Goal: Information Seeking & Learning: Find specific fact

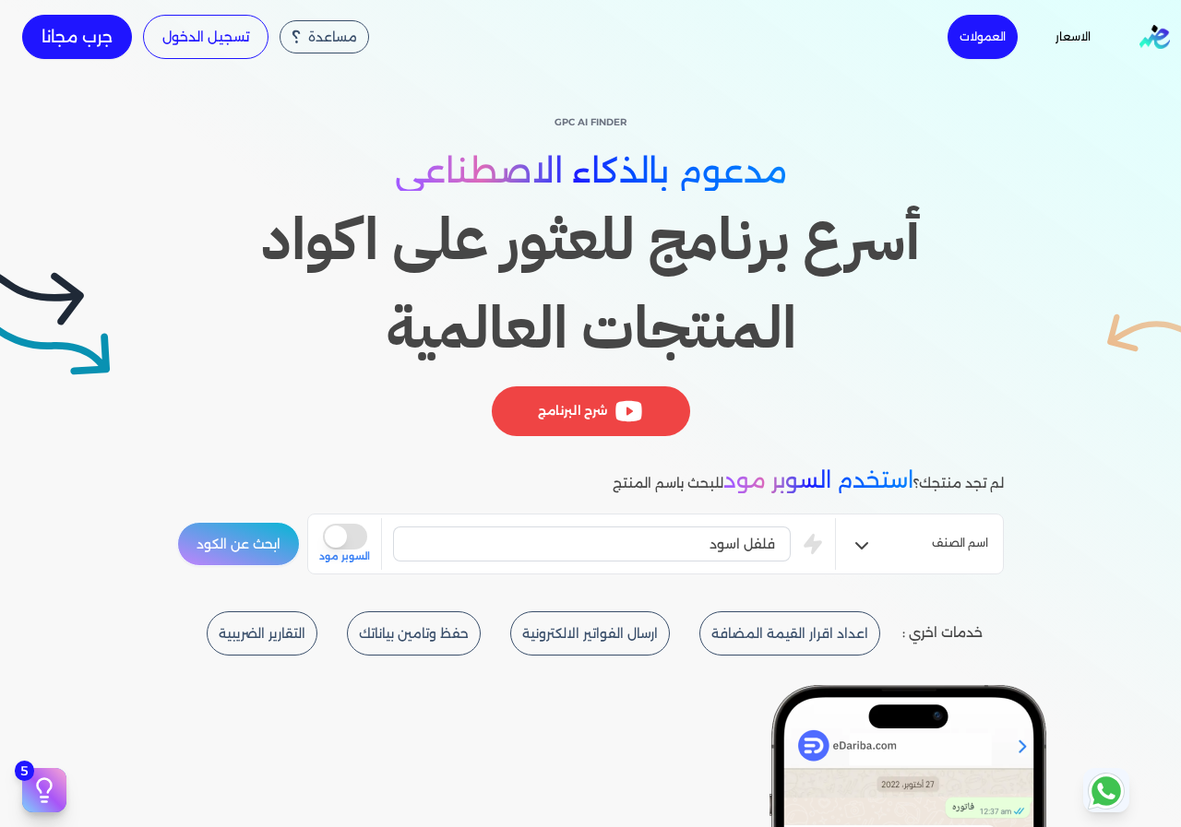
click at [238, 550] on button "ابحث عن الكود" at bounding box center [238, 544] width 123 height 44
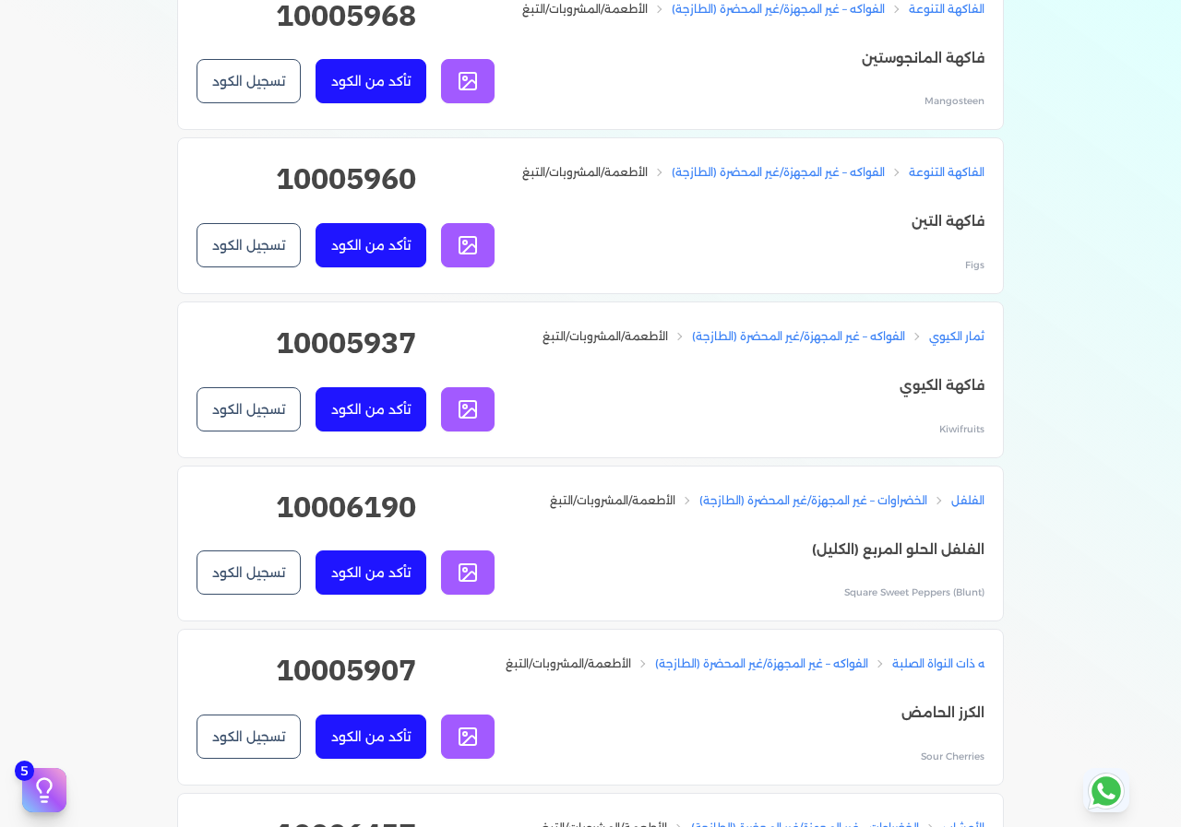
scroll to position [2306, 0]
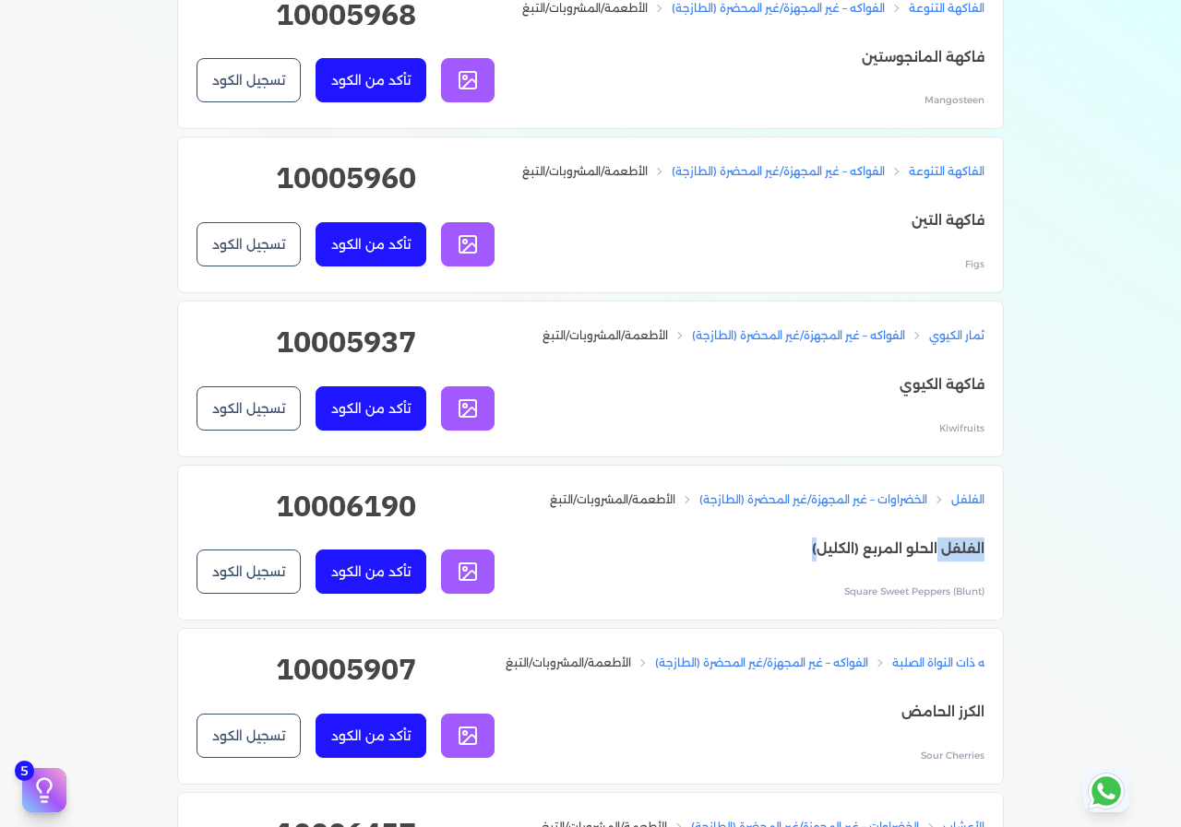
drag, startPoint x: 941, startPoint y: 632, endPoint x: 612, endPoint y: 612, distance: 330.0
click at [692, 562] on p "(الفلفل الحلو المربع (الكليل" at bounding box center [767, 550] width 434 height 24
click at [405, 543] on h2 "10006190" at bounding box center [345, 513] width 298 height 59
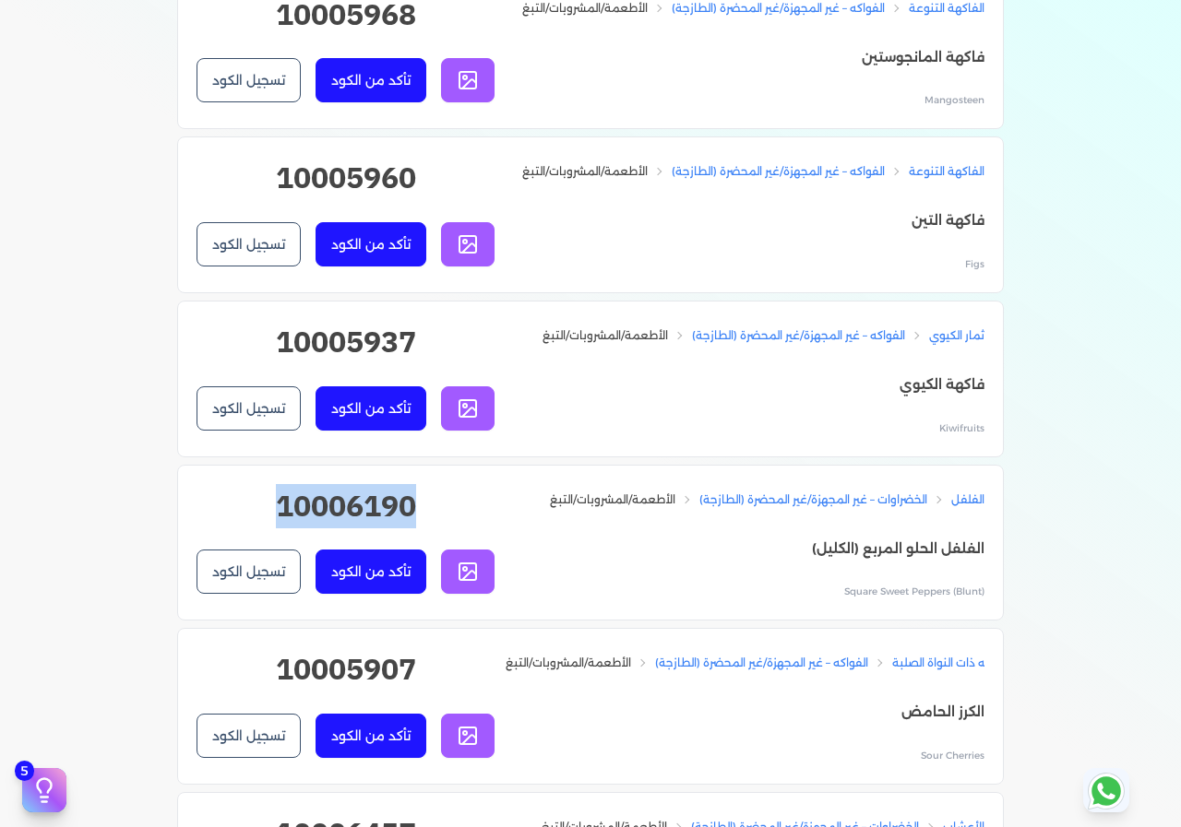
copy div "10006190 تأكد من الكود تسجيل الكود"
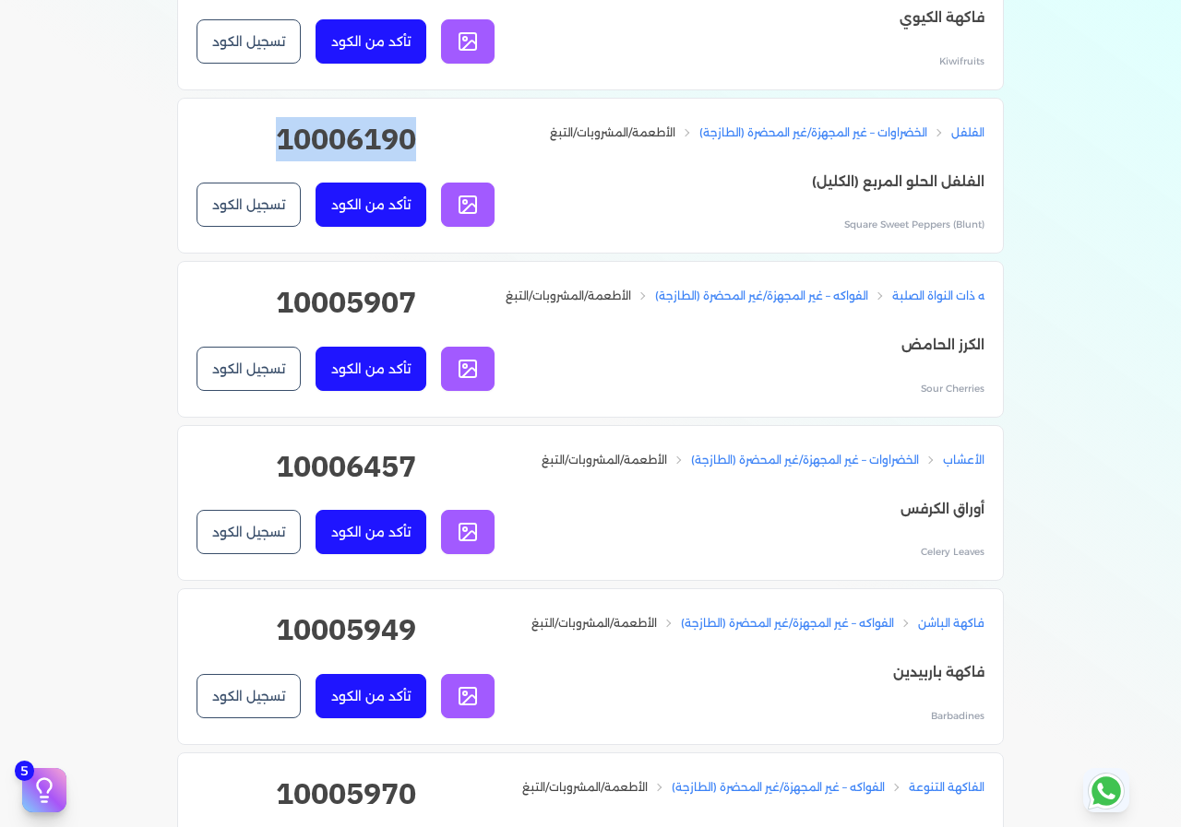
scroll to position [2675, 0]
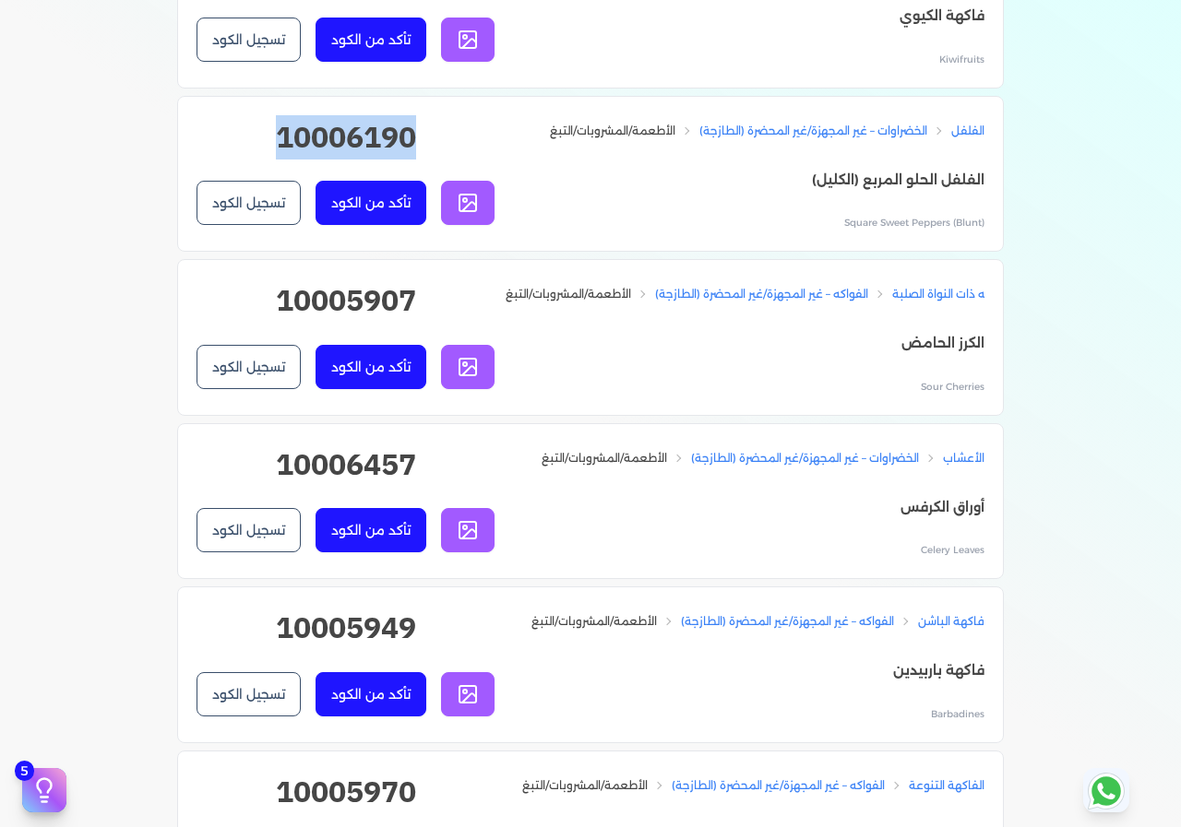
copy div "10006190 تأكد من الكود تسجيل الكود"
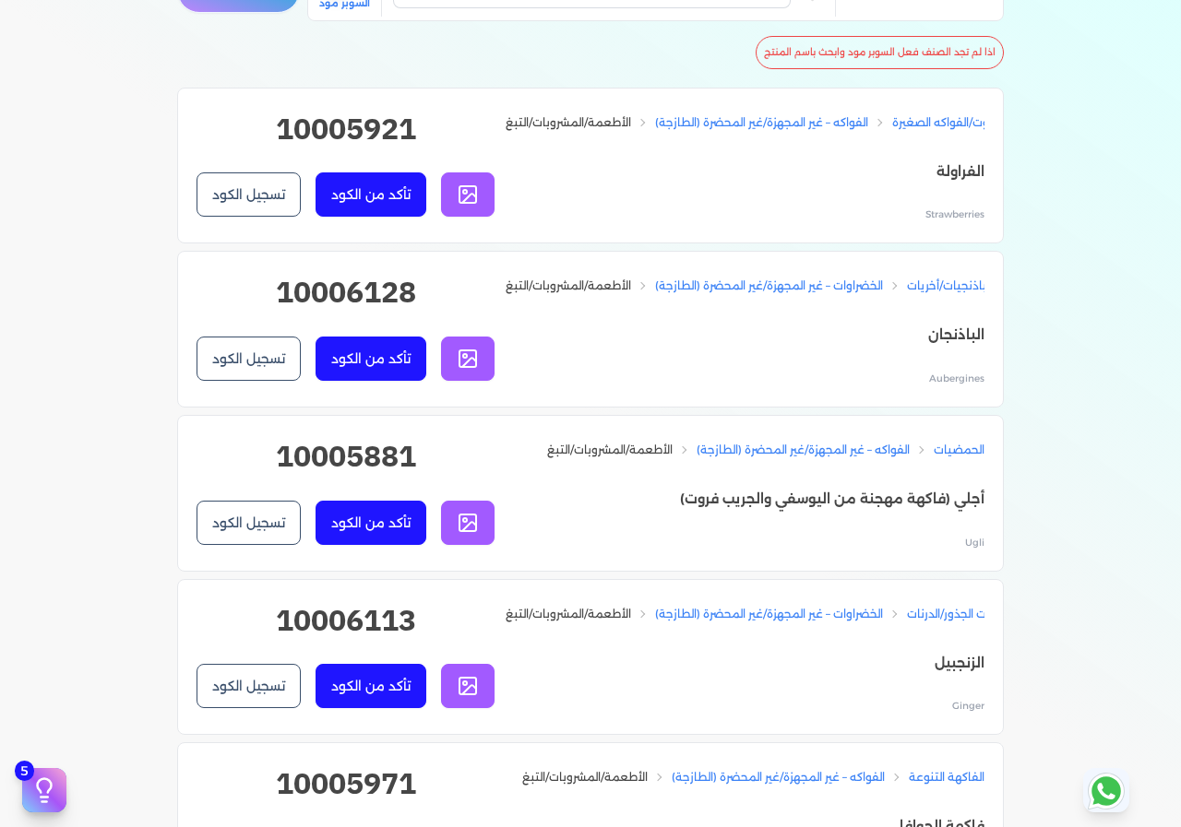
scroll to position [0, 0]
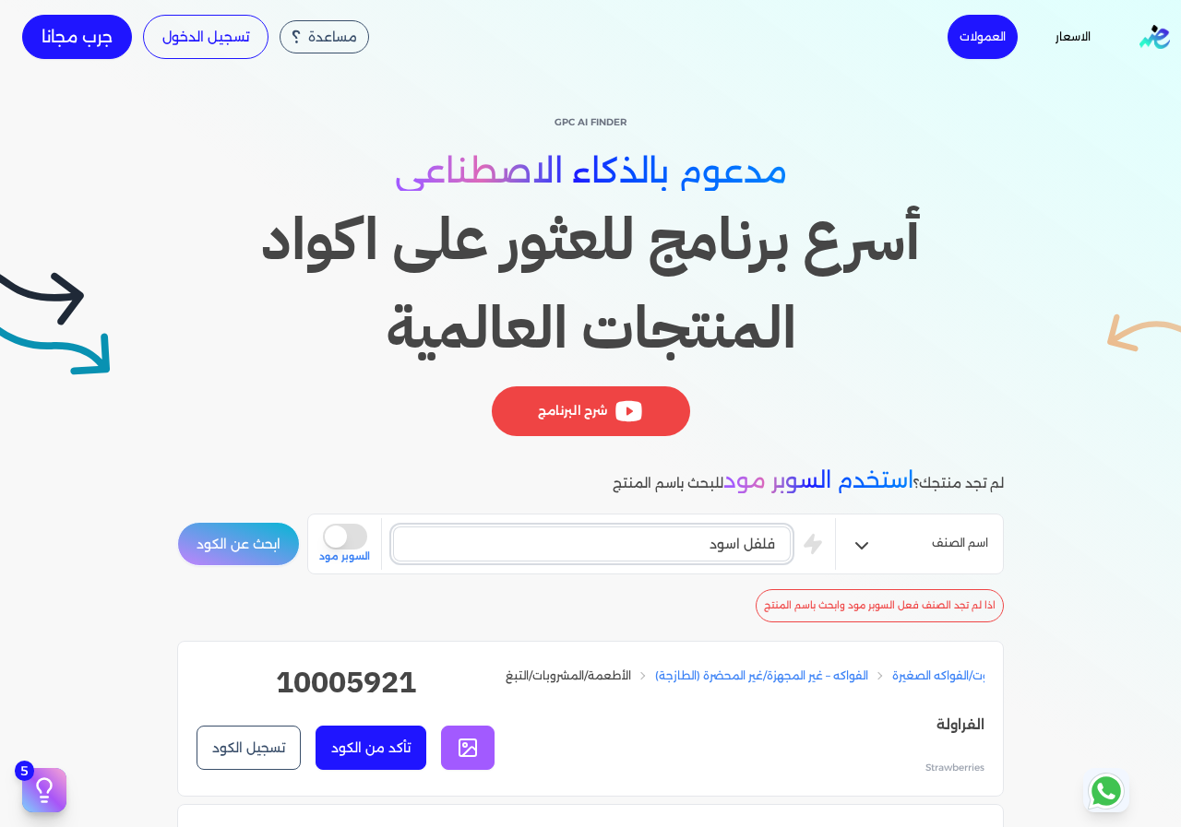
click at [749, 542] on input "فلفل اسود" at bounding box center [592, 544] width 398 height 35
paste input "[PERSON_NAME]"
click at [263, 547] on button "ابحث عن الكود" at bounding box center [238, 544] width 123 height 44
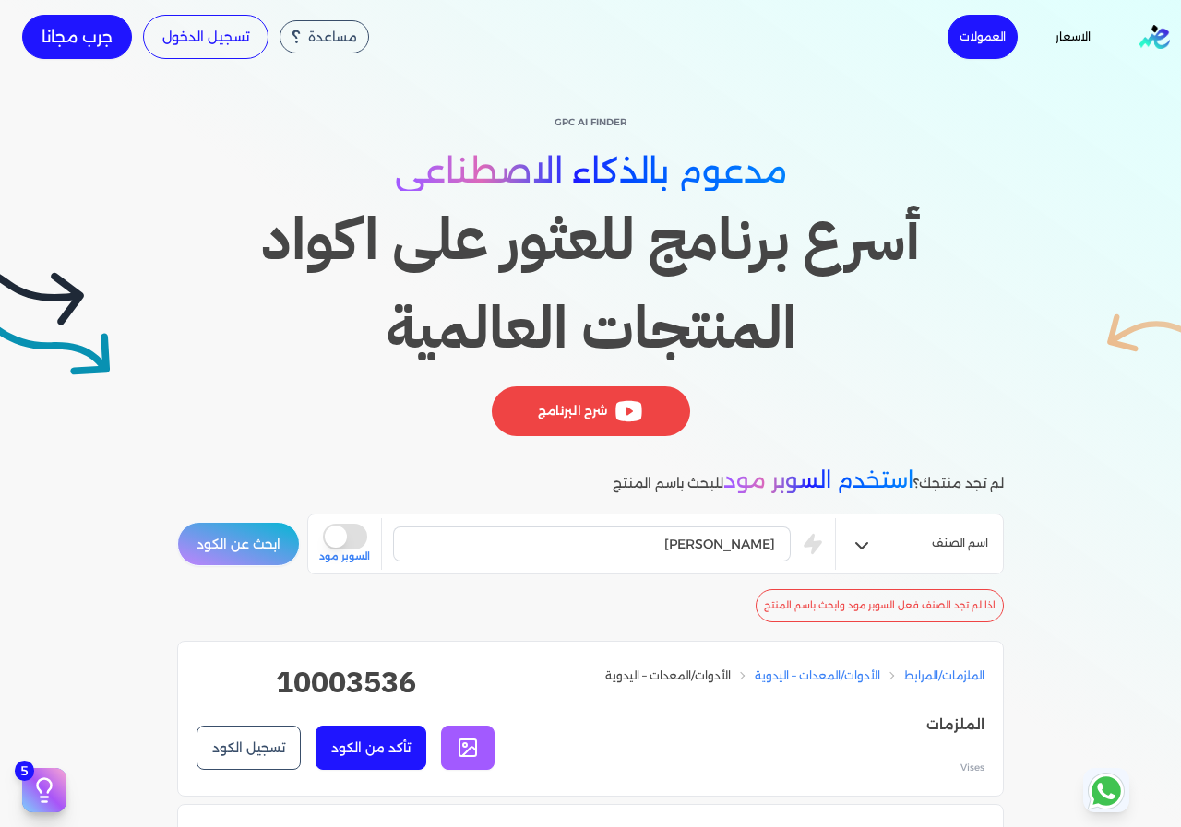
click at [708, 565] on div "[PERSON_NAME] is super mode السوبر مود" at bounding box center [577, 544] width 516 height 52
click at [709, 553] on input "[PERSON_NAME]" at bounding box center [592, 544] width 398 height 35
click at [601, 520] on div "[PERSON_NAME] is super mode السوبر مود" at bounding box center [577, 544] width 516 height 52
click at [603, 532] on input "[PERSON_NAME]" at bounding box center [592, 544] width 398 height 35
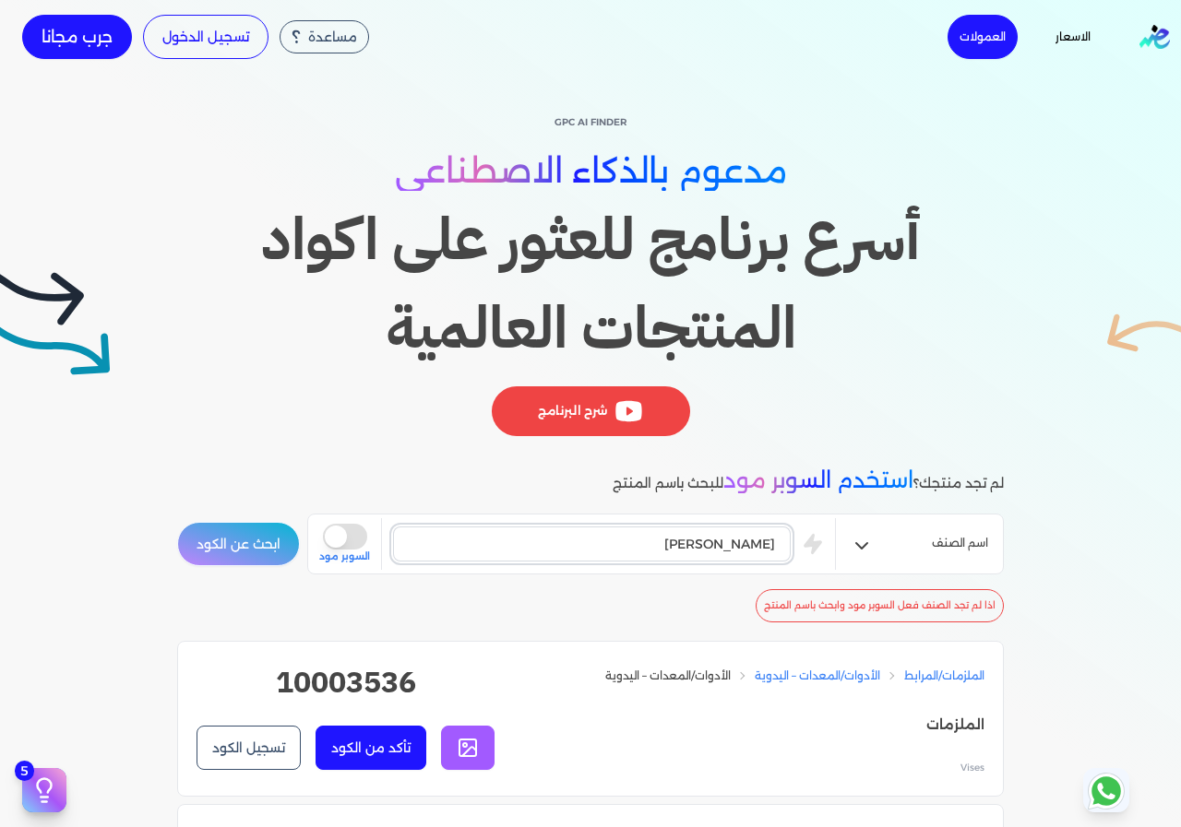
click at [603, 532] on input "[PERSON_NAME]" at bounding box center [592, 544] width 398 height 35
type input "بهارات"
click at [177, 522] on button "ابحث عن الكود" at bounding box center [238, 544] width 123 height 44
click at [754, 546] on input "بهارات" at bounding box center [592, 544] width 398 height 35
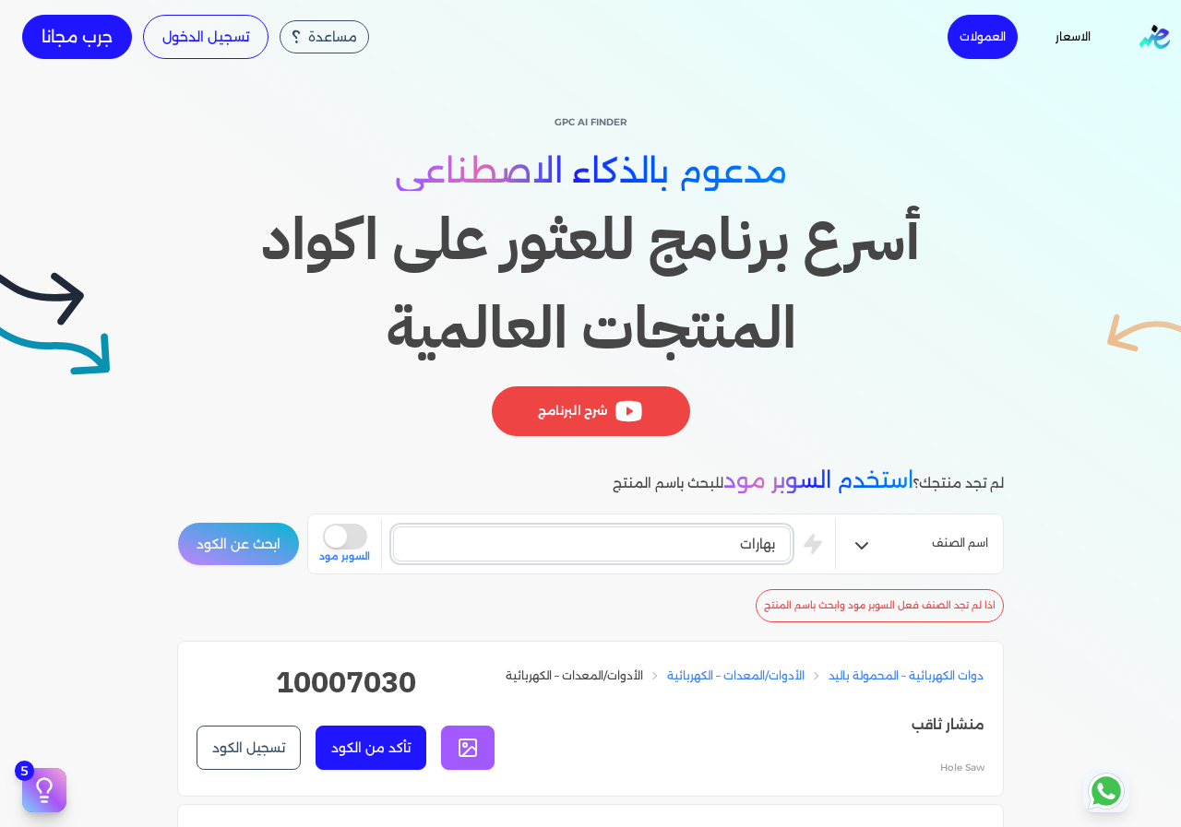
click at [754, 546] on input "بهارات" at bounding box center [592, 544] width 398 height 35
type input "ل"
click at [177, 522] on button "ابحث عن الكود" at bounding box center [238, 544] width 123 height 44
click at [709, 563] on div "اطعمه is super mode السوبر مود" at bounding box center [577, 544] width 516 height 52
click at [716, 549] on input "اطعمه" at bounding box center [592, 544] width 398 height 35
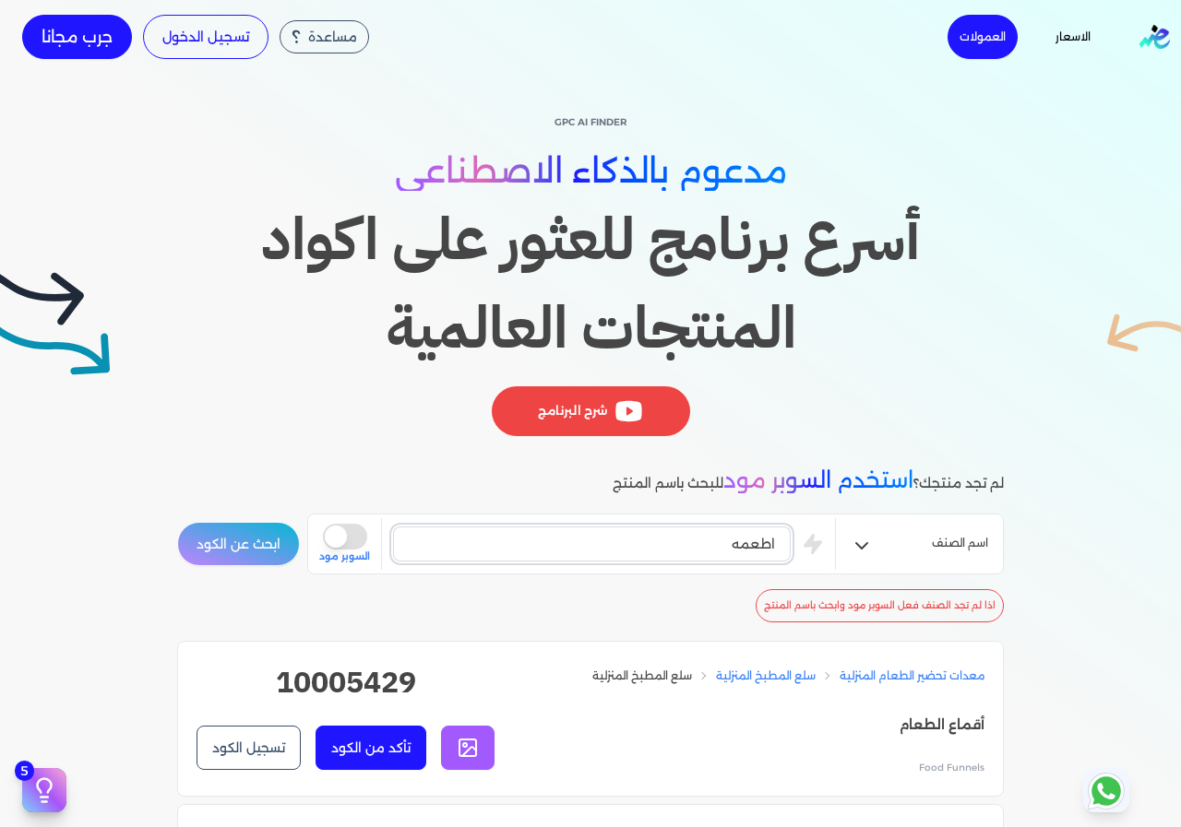
click at [716, 549] on input "اطعمه" at bounding box center [592, 544] width 398 height 35
click at [177, 522] on button "ابحث عن الكود" at bounding box center [238, 544] width 123 height 44
click at [723, 520] on div "فلفل is super mode السوبر مود" at bounding box center [577, 544] width 516 height 52
click at [716, 570] on div "فلفل is super mode السوبر مود" at bounding box center [577, 544] width 516 height 52
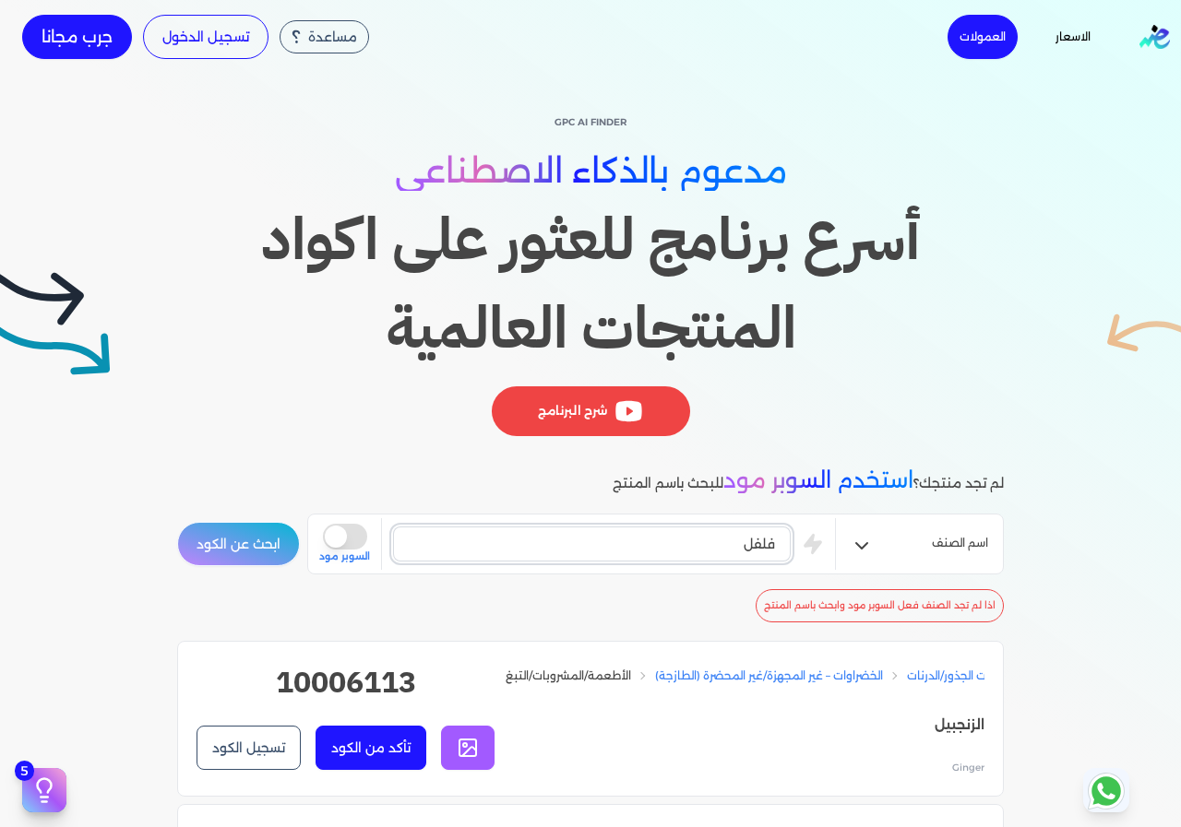
click at [723, 546] on input "فلفل" at bounding box center [592, 544] width 398 height 35
click at [177, 522] on button "ابحث عن الكود" at bounding box center [238, 544] width 123 height 44
click at [704, 535] on input "توابل" at bounding box center [592, 544] width 398 height 35
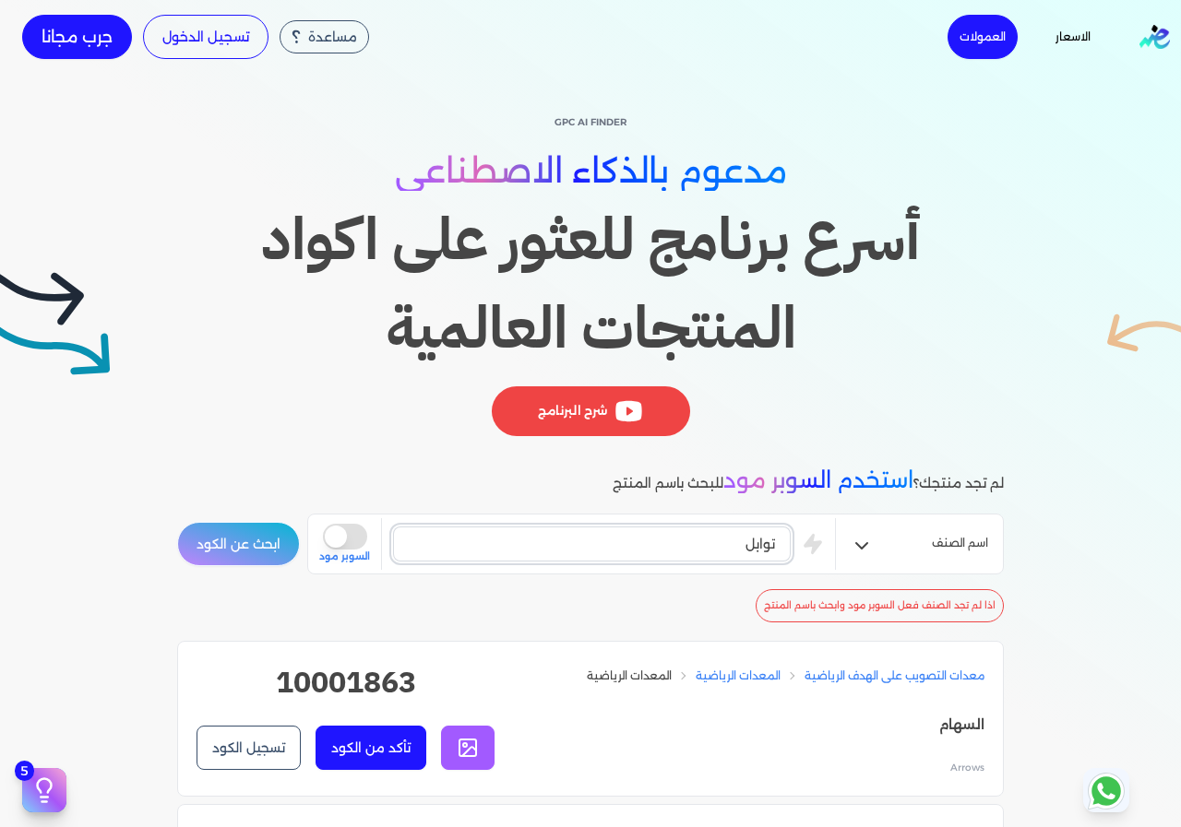
click at [704, 535] on input "توابل" at bounding box center [592, 544] width 398 height 35
type input "اطعمه"
click at [177, 522] on button "ابحث عن الكود" at bounding box center [238, 544] width 123 height 44
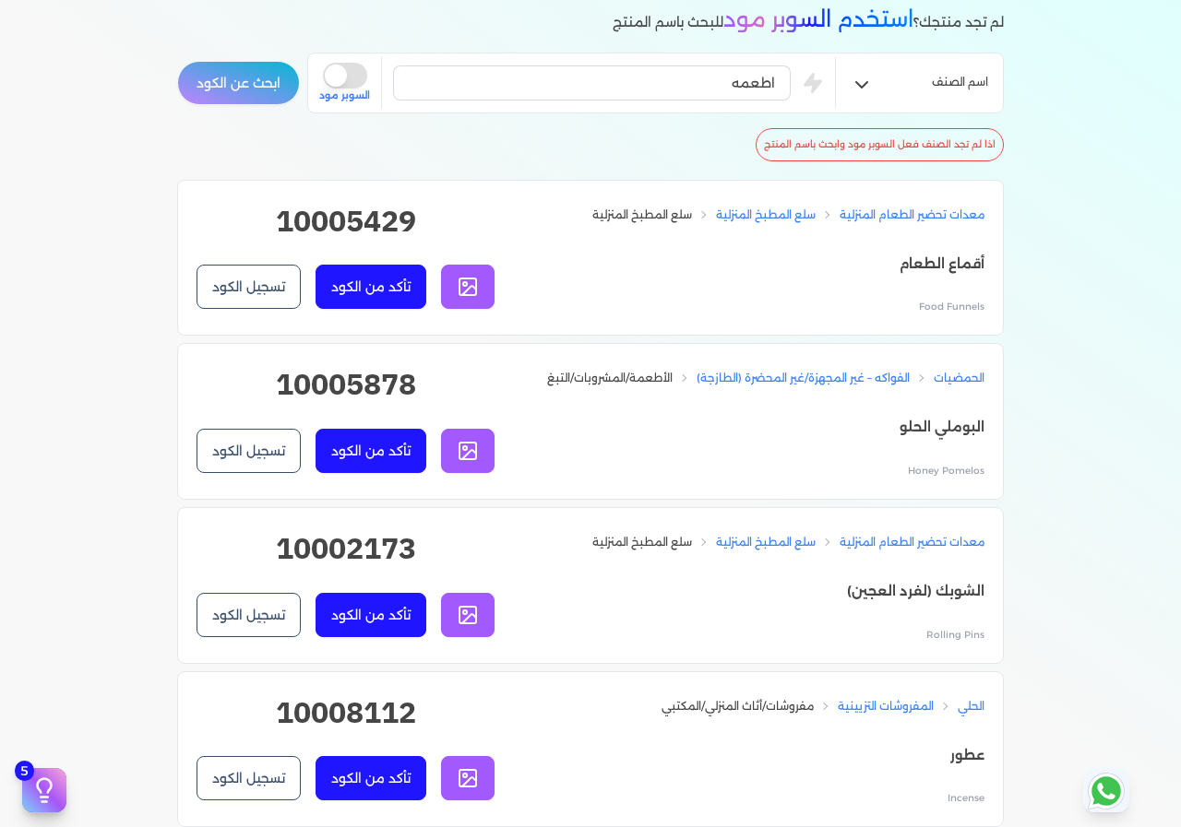
click at [937, 259] on p "أقماع الطعام" at bounding box center [788, 265] width 392 height 24
copy p "أقماع الطعام"
click at [623, 824] on li "مفروشات/أثاث المنزلي/المكتبي المفروشات التزيينية الحلي عطور Incense 10008112 تأ…" at bounding box center [590, 750] width 827 height 157
